Goal: Task Accomplishment & Management: Use online tool/utility

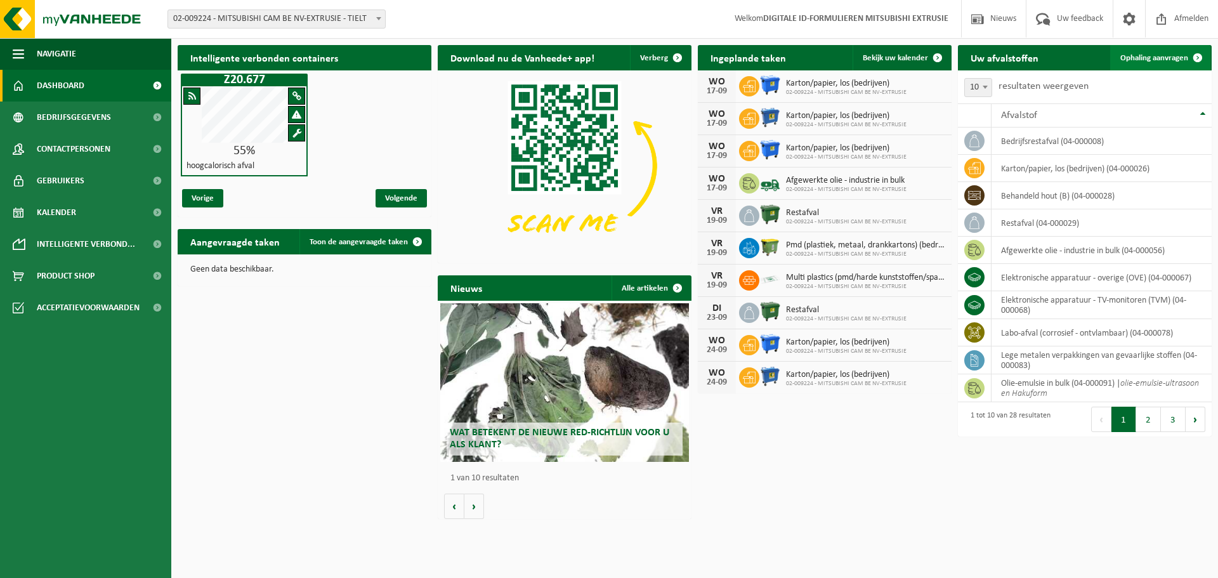
click at [1112, 61] on link "Ophaling aanvragen" at bounding box center [1160, 57] width 100 height 25
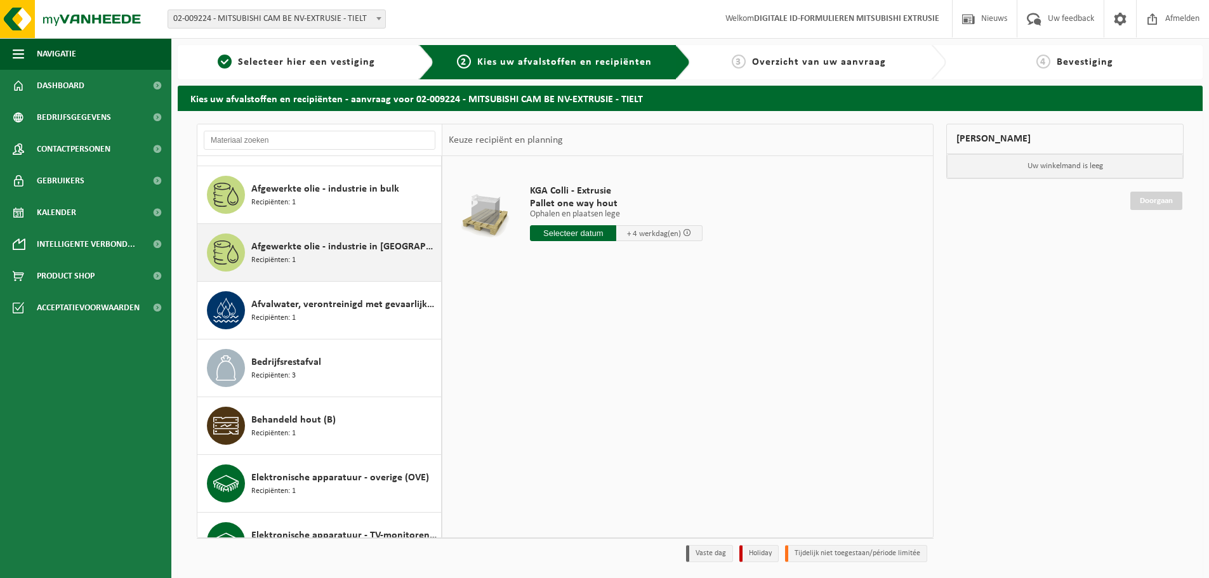
scroll to position [127, 0]
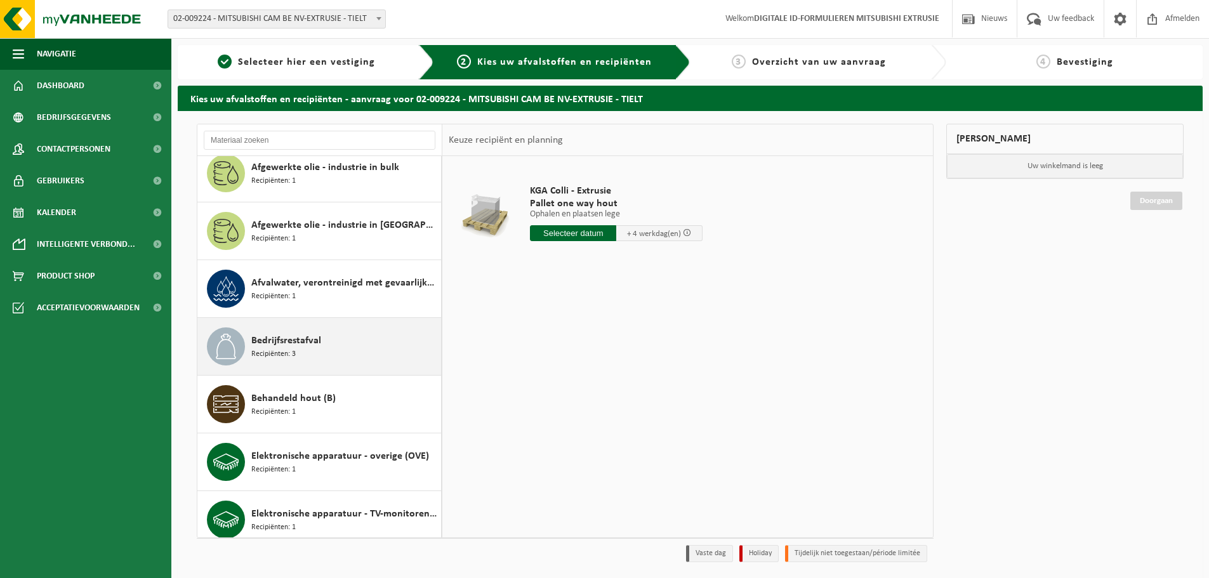
click at [312, 343] on span "Bedrijfsrestafval" at bounding box center [286, 340] width 70 height 15
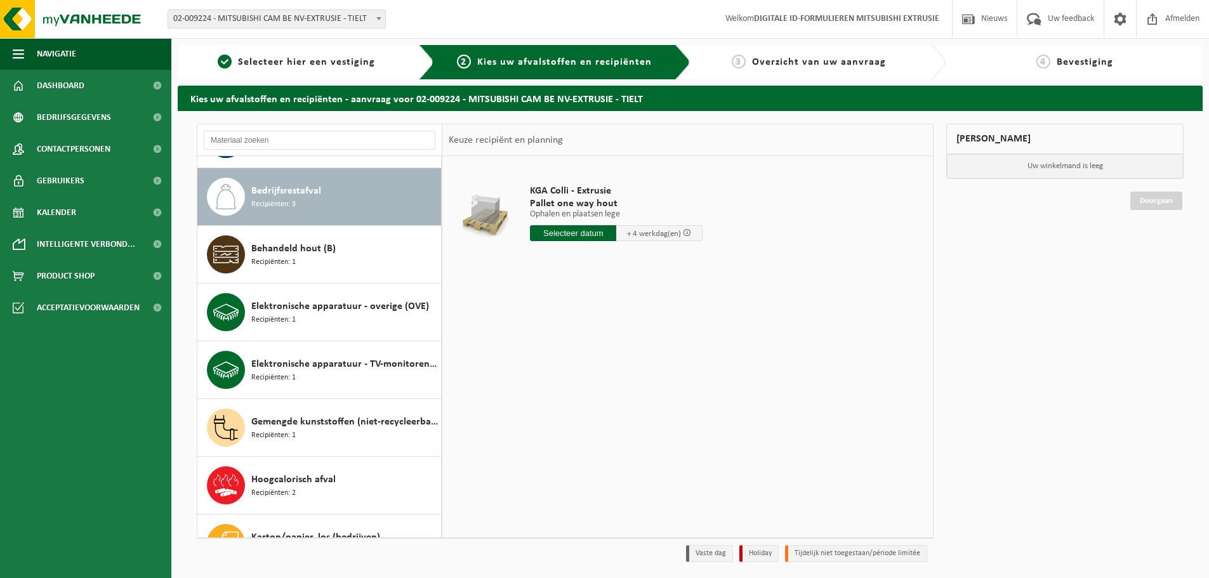
scroll to position [289, 0]
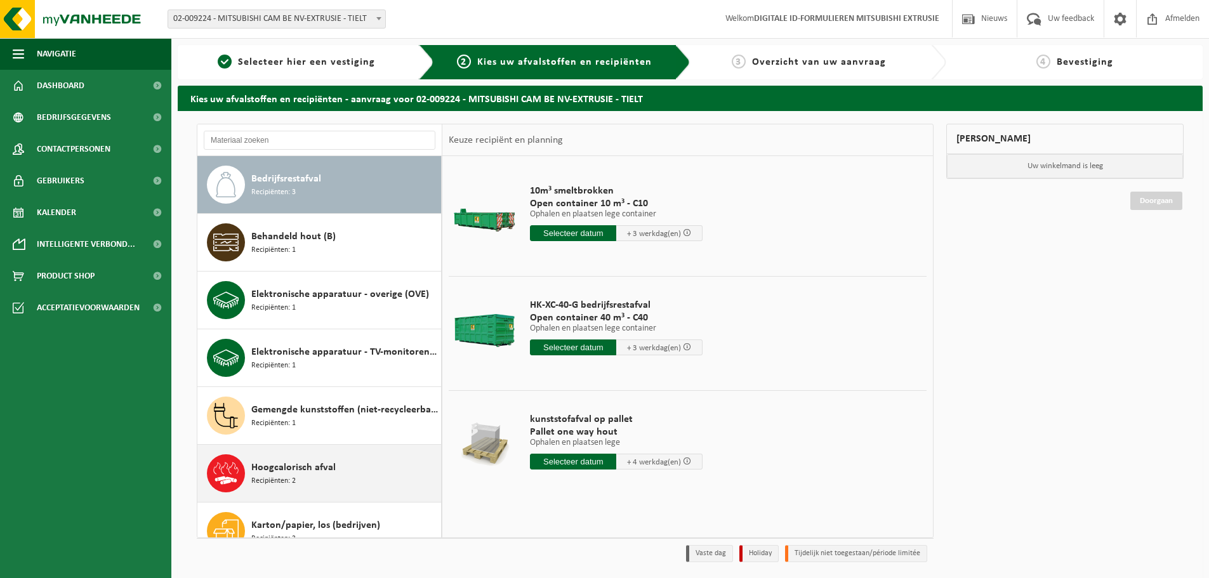
click at [352, 476] on div "Hoogcalorisch afval Recipiënten: 2" at bounding box center [344, 473] width 187 height 38
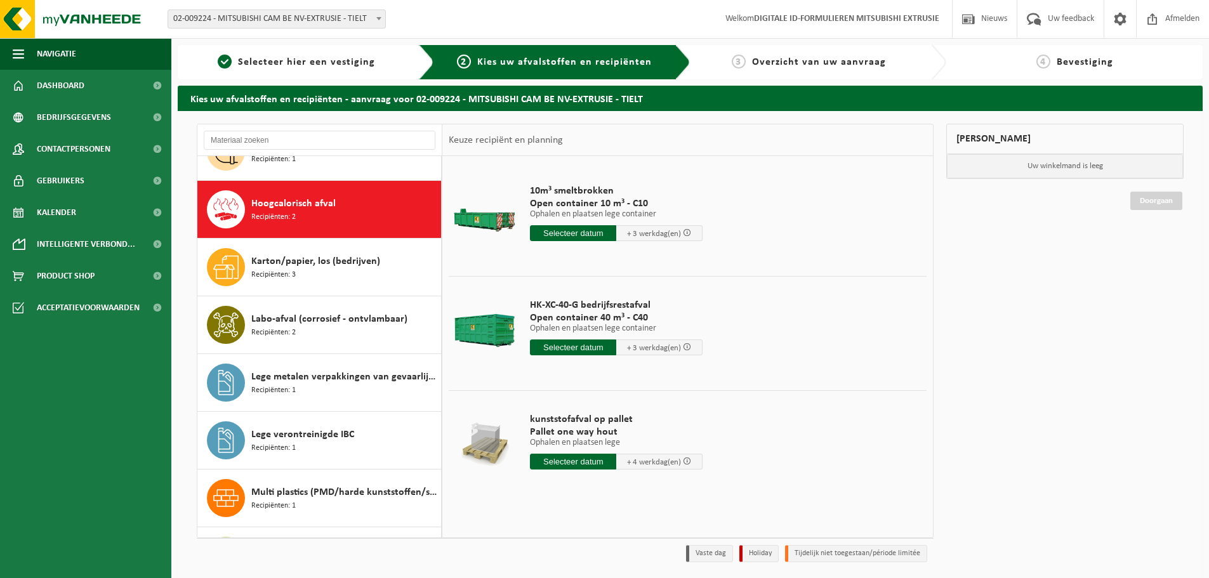
scroll to position [577, 0]
